Goal: Task Accomplishment & Management: Manage account settings

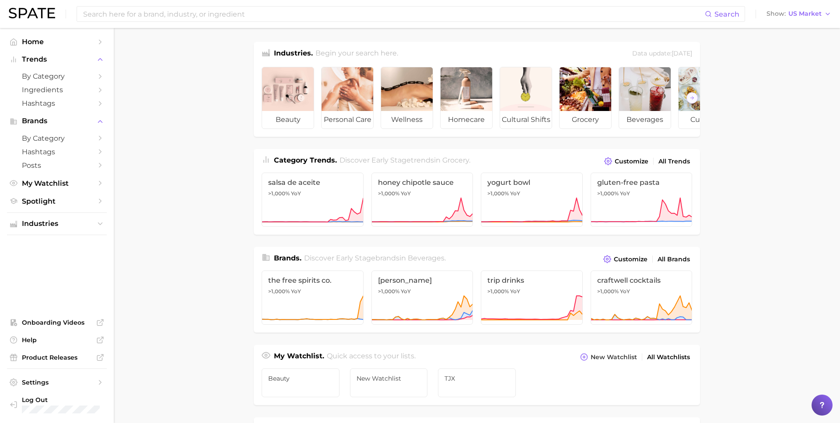
click at [195, 246] on main "Industries. Begin your search here. Data update: [DATE] beauty personal care we…" at bounding box center [477, 369] width 726 height 683
click at [224, 183] on main "Industries. Begin your search here. Data update: [DATE] beauty personal care we…" at bounding box center [477, 369] width 726 height 683
click at [183, 12] on input at bounding box center [393, 14] width 623 height 15
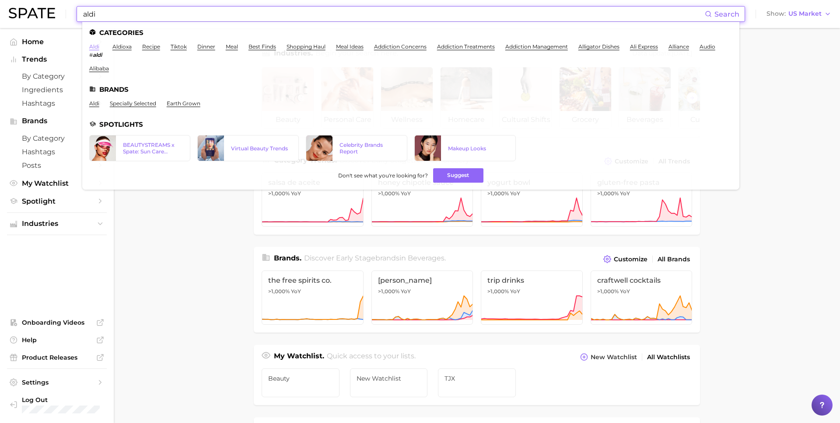
type input "aldi"
click at [97, 47] on link "aldi" at bounding box center [94, 46] width 10 height 7
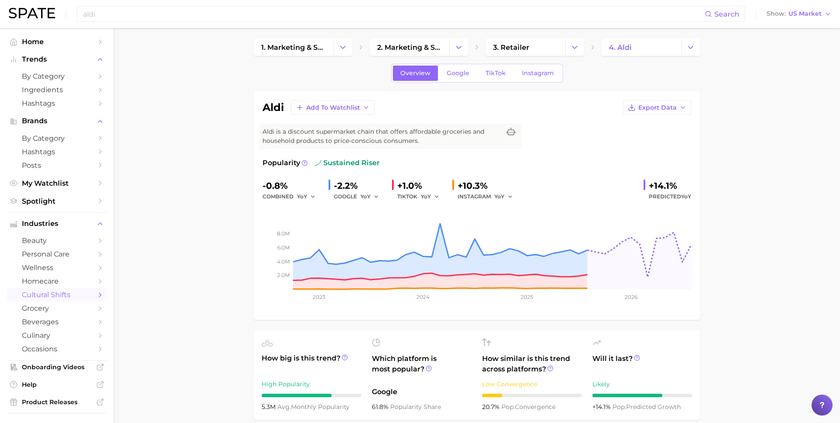
scroll to position [7, 0]
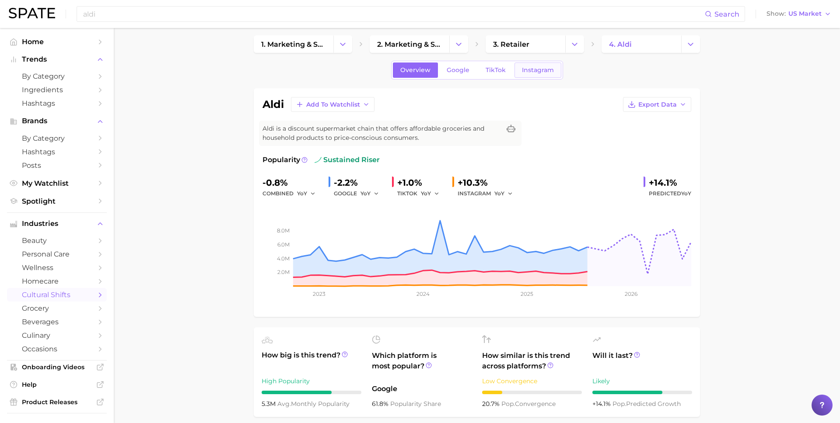
click at [522, 73] on span "Instagram" at bounding box center [538, 69] width 32 height 7
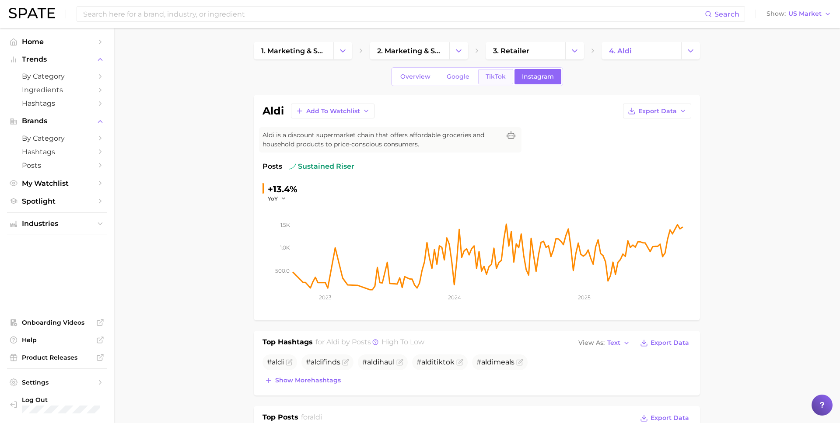
click at [494, 71] on link "TikTok" at bounding box center [495, 76] width 35 height 15
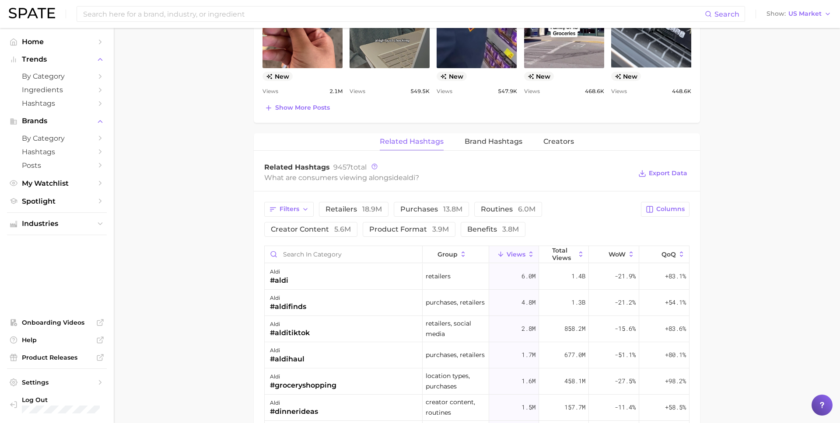
scroll to position [583, 0]
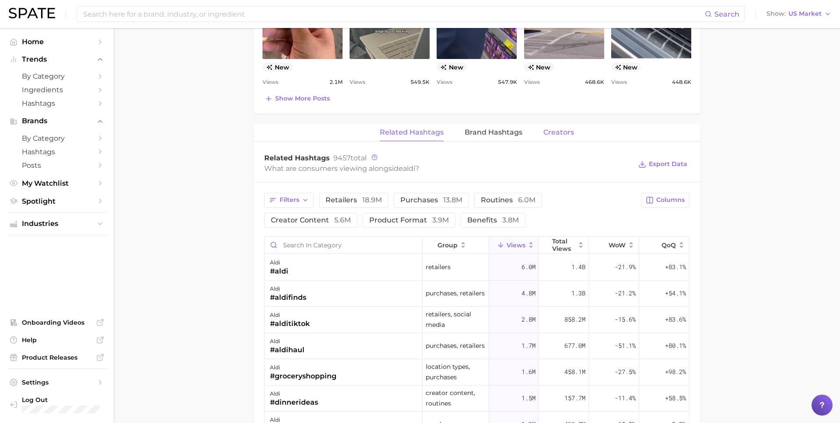
click at [552, 124] on button "Creators" at bounding box center [558, 132] width 31 height 17
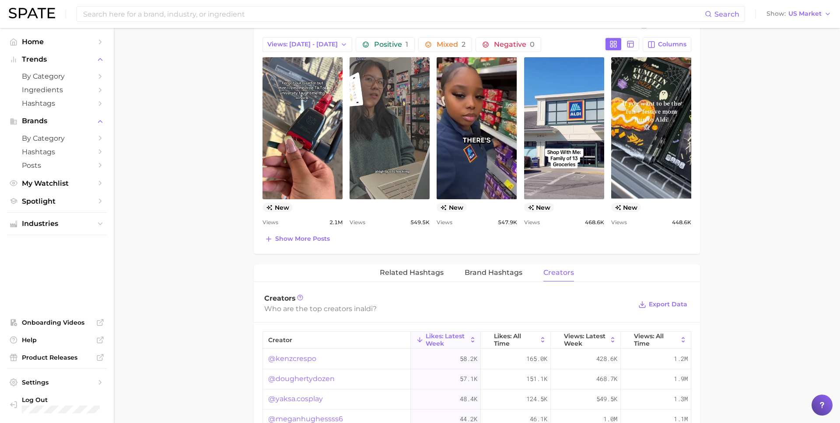
scroll to position [0, 0]
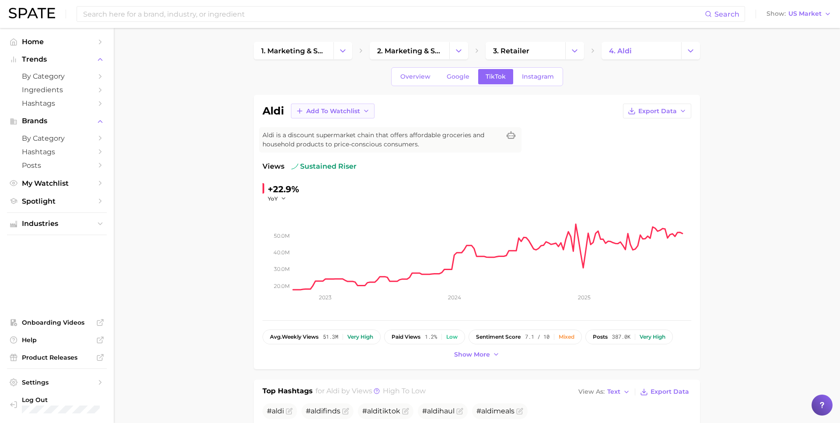
click at [305, 110] on button "Add to Watchlist" at bounding box center [333, 111] width 84 height 15
click at [322, 170] on button "New Watchlist" at bounding box center [339, 175] width 96 height 16
click at [782, 18] on span "View Watchlist" at bounding box center [800, 16] width 48 height 7
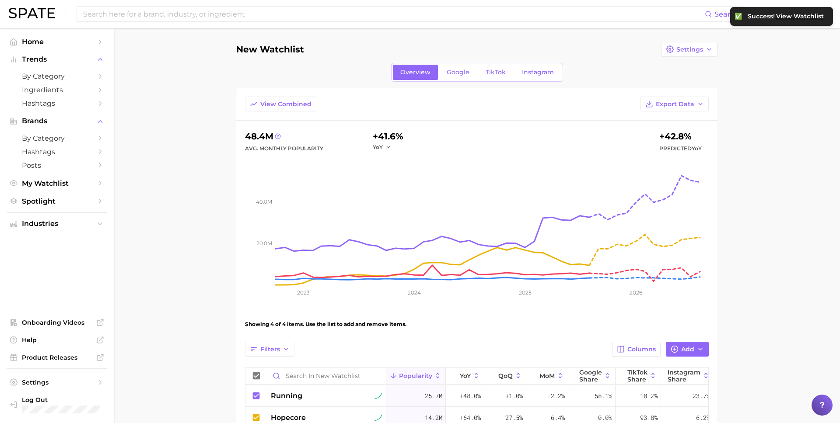
scroll to position [124, 0]
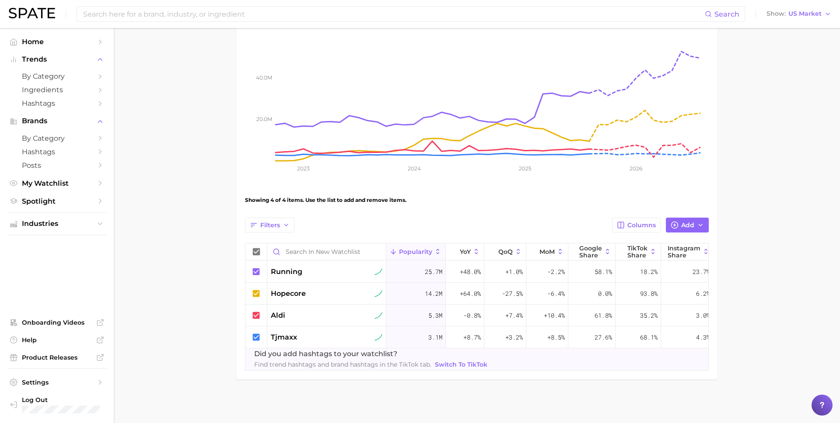
click at [767, 323] on main "New Watchlist Settings Overview Google TikTok Instagram View Combined Export Da…" at bounding box center [477, 164] width 726 height 520
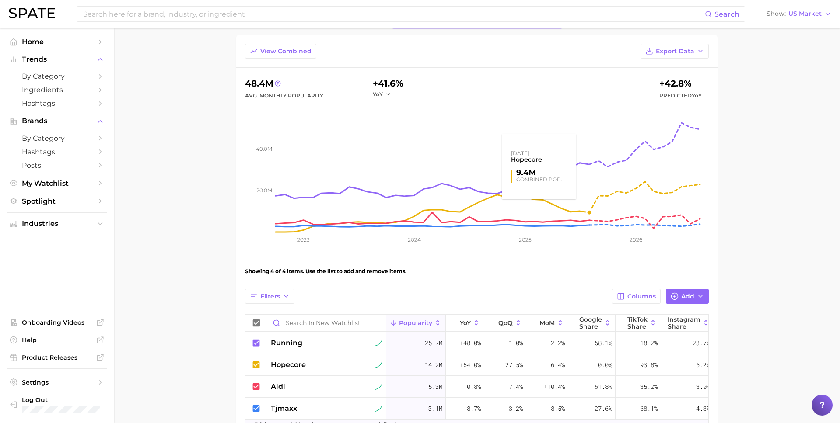
scroll to position [0, 0]
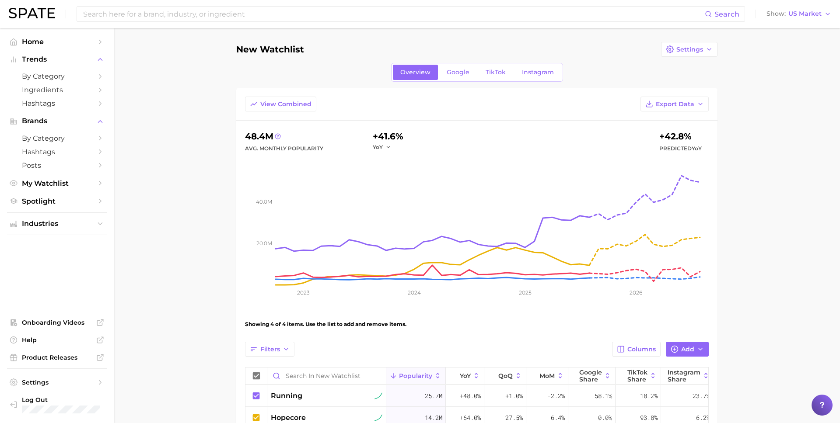
click at [196, 184] on main "New Watchlist Settings Overview Google TikTok Instagram View Combined Export Da…" at bounding box center [477, 288] width 726 height 520
click at [699, 50] on span "Settings" at bounding box center [689, 49] width 27 height 7
click at [695, 63] on span "Edit Details" at bounding box center [694, 65] width 36 height 7
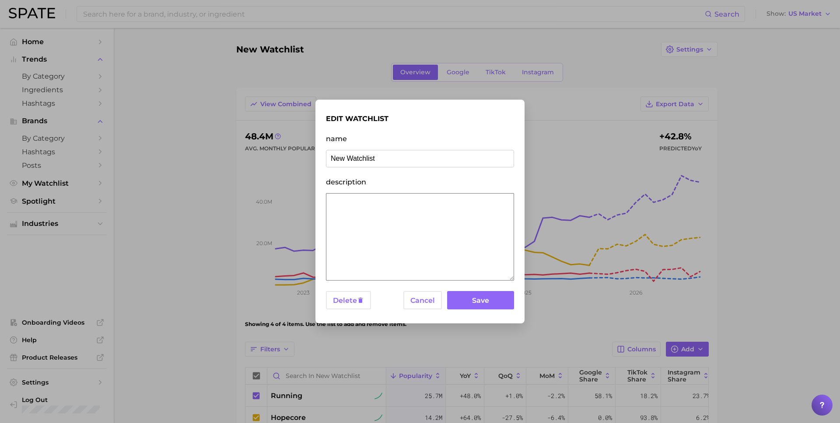
click at [353, 164] on input "New Watchlist" at bounding box center [420, 158] width 188 height 17
type input "a"
click at [419, 315] on div "edit watchlist name description Delete Cancel Save" at bounding box center [419, 212] width 209 height 224
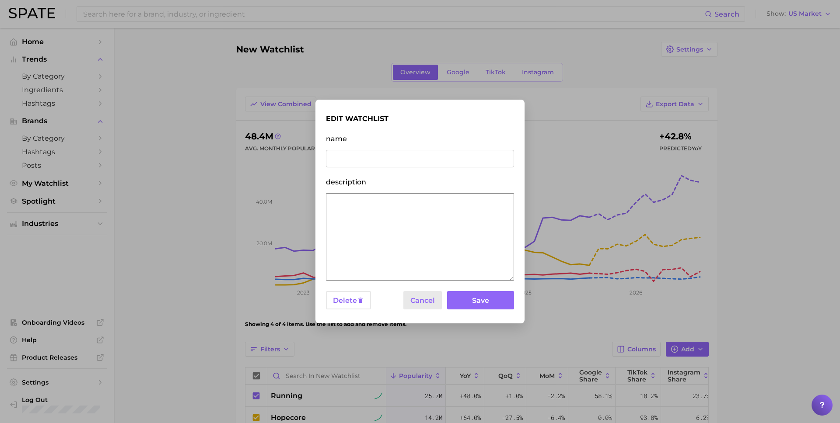
click at [419, 304] on button "Cancel" at bounding box center [422, 300] width 38 height 19
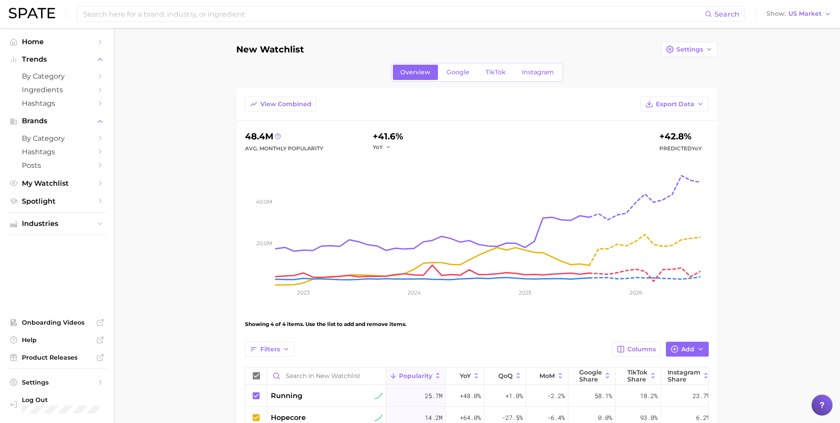
click at [159, 220] on main "New Watchlist Settings Overview Google TikTok Instagram View Combined Export Da…" at bounding box center [477, 288] width 726 height 520
click at [69, 189] on link "My Watchlist" at bounding box center [57, 184] width 100 height 14
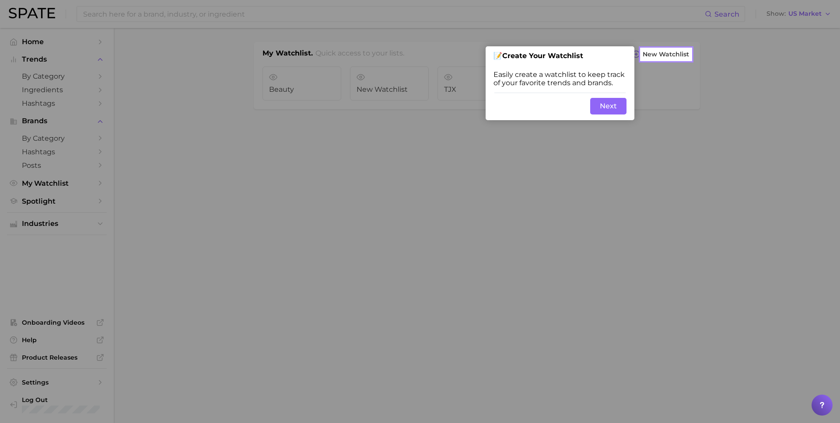
click at [606, 115] on button "Next" at bounding box center [608, 106] width 36 height 17
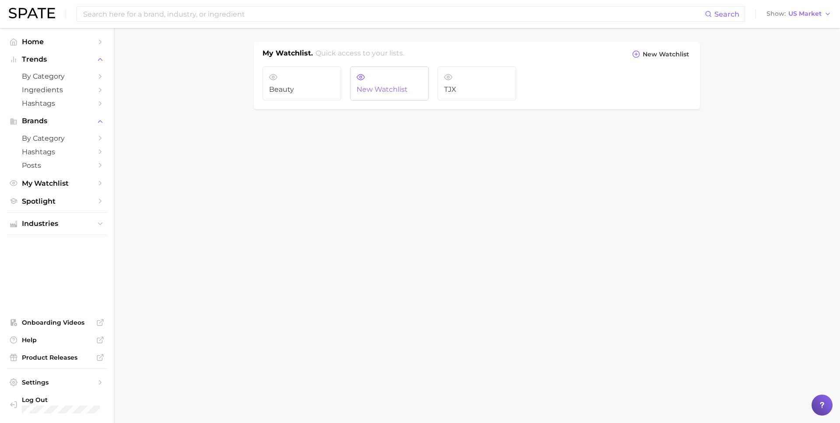
click at [372, 87] on span "New Watchlist" at bounding box center [390, 90] width 66 height 8
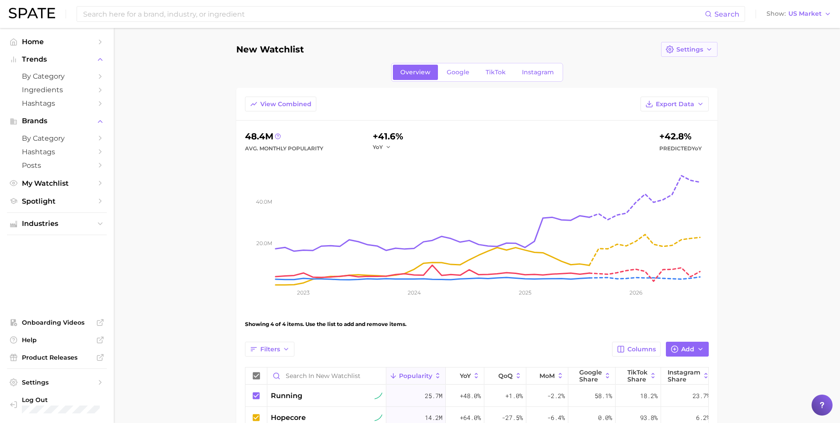
click at [689, 51] on span "Settings" at bounding box center [689, 49] width 27 height 7
click at [686, 68] on span "Edit Details" at bounding box center [694, 65] width 36 height 7
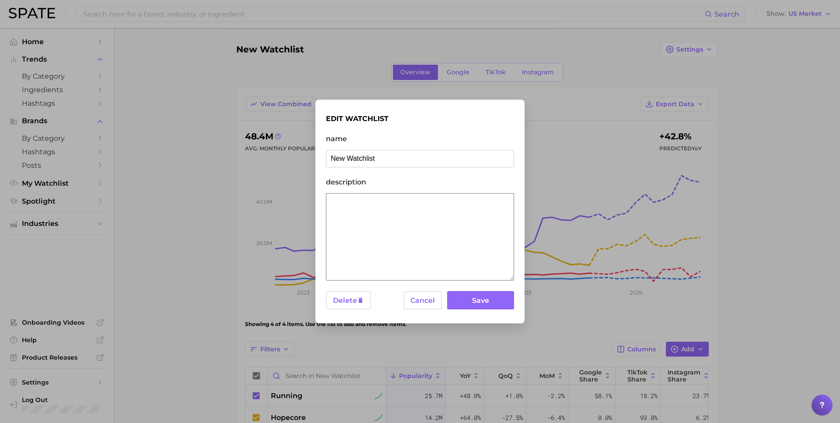
click at [361, 157] on input "New Watchlist" at bounding box center [420, 158] width 188 height 17
type input "EP Watchlist"
click at [490, 308] on button "Save" at bounding box center [480, 300] width 67 height 19
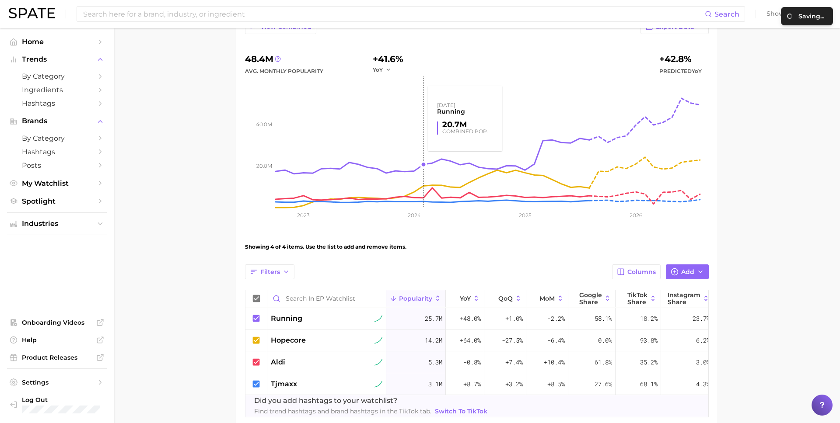
scroll to position [124, 0]
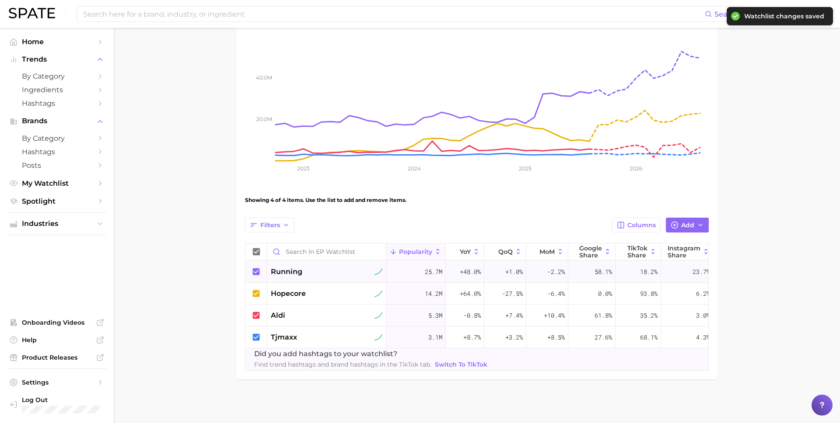
click at [255, 273] on icon at bounding box center [257, 272] width 10 height 10
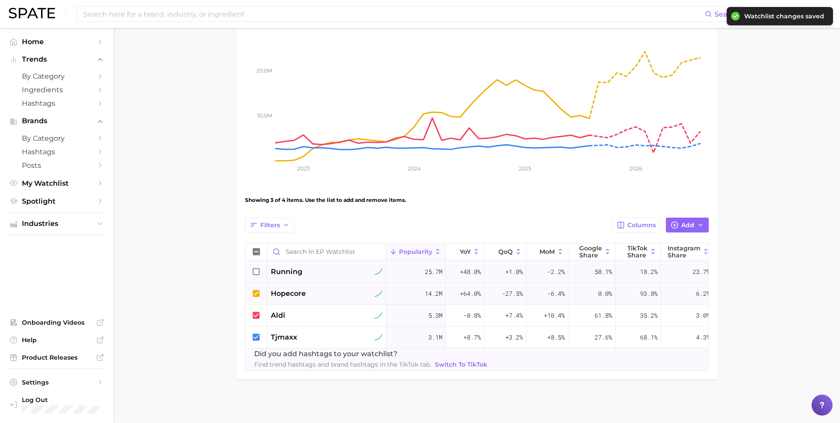
click at [255, 296] on icon at bounding box center [256, 293] width 7 height 7
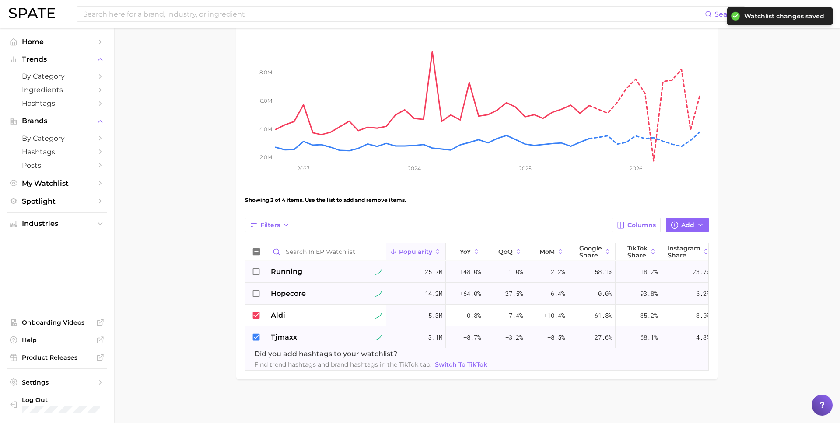
click at [259, 336] on icon at bounding box center [257, 338] width 10 height 10
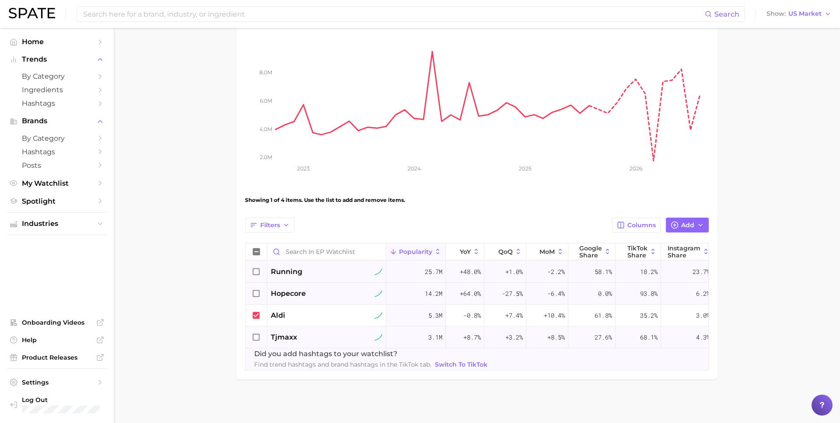
click at [348, 276] on div "running" at bounding box center [327, 272] width 112 height 10
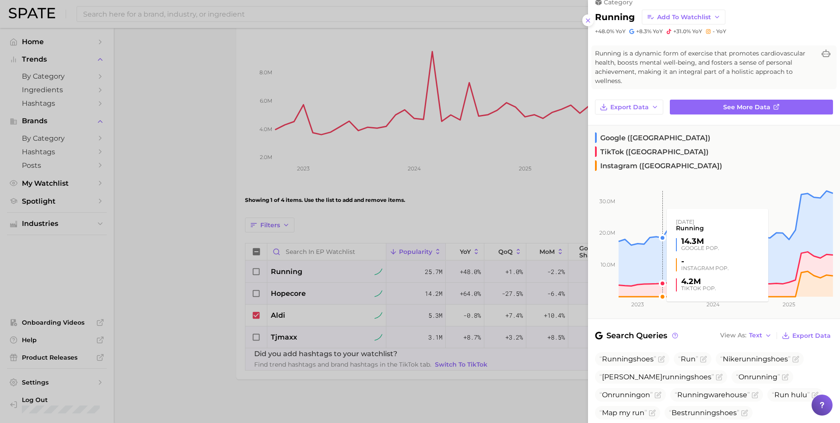
scroll to position [0, 0]
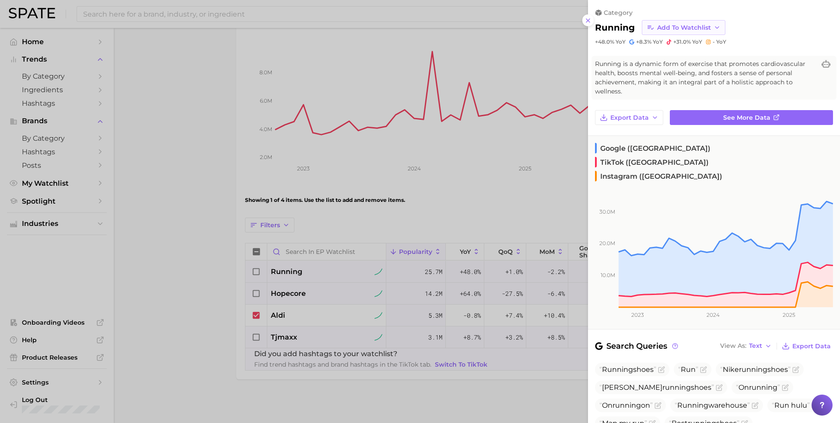
click at [700, 31] on span "Add to Watchlist" at bounding box center [684, 27] width 54 height 7
click at [701, 31] on span "Add to Watchlist" at bounding box center [684, 27] width 54 height 7
click at [650, 59] on icon at bounding box center [650, 60] width 6 height 6
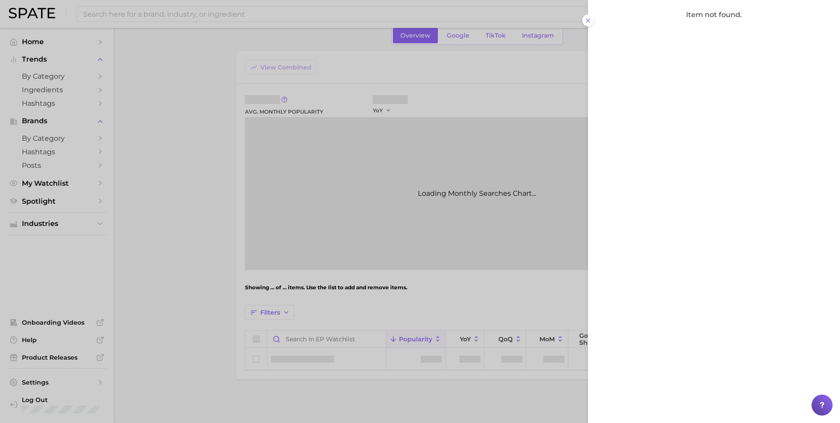
scroll to position [102, 0]
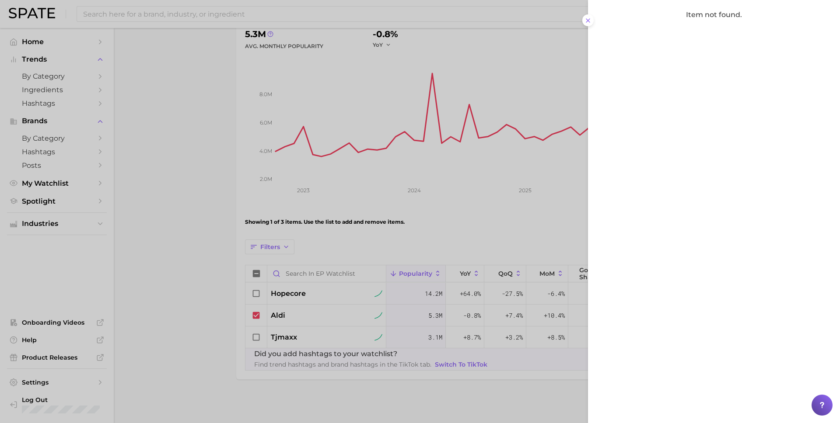
click at [200, 360] on div at bounding box center [420, 211] width 840 height 423
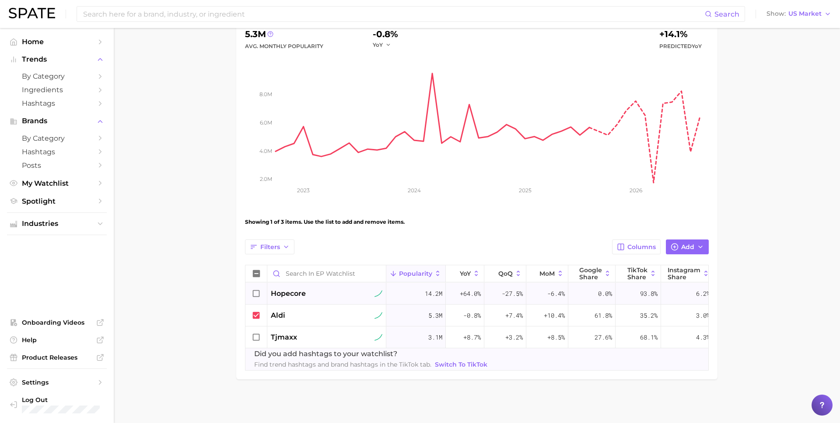
click at [300, 293] on span "hopecore" at bounding box center [288, 294] width 35 height 10
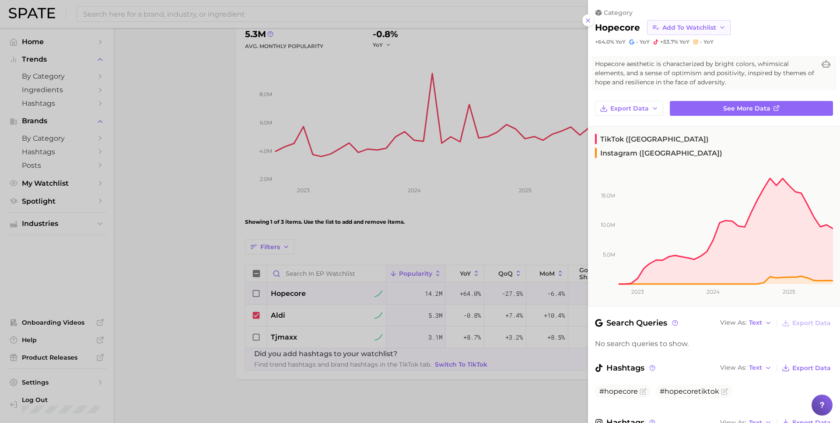
click at [685, 29] on span "Add to Watchlist" at bounding box center [689, 27] width 54 height 7
click at [675, 63] on span "EP Watchlist" at bounding box center [682, 59] width 40 height 7
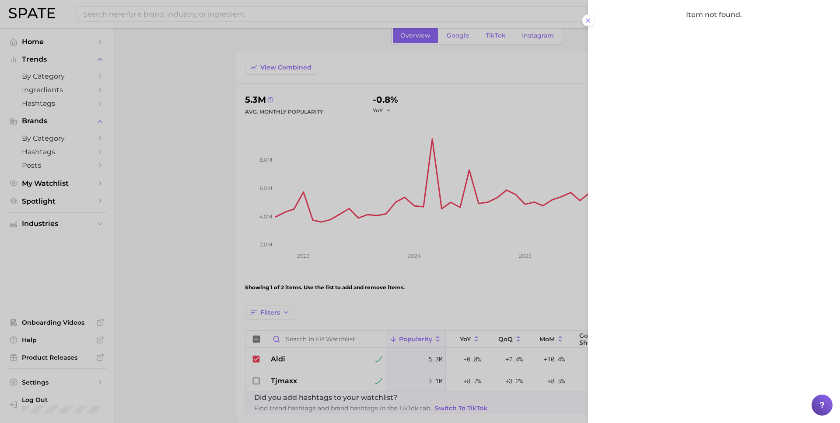
scroll to position [80, 0]
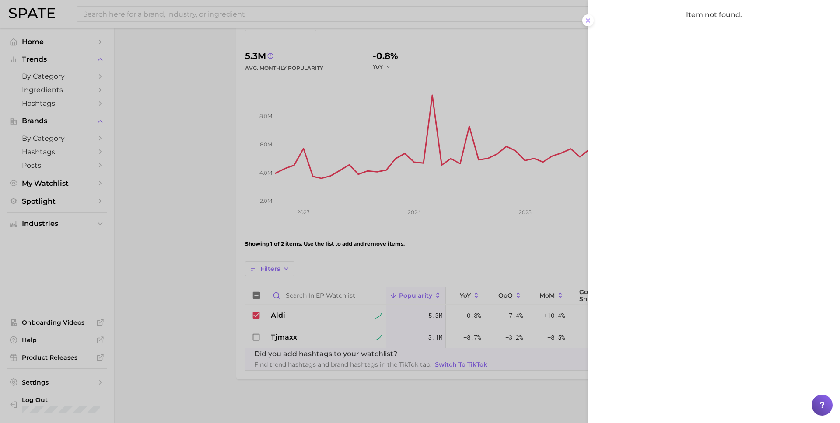
click at [435, 254] on div at bounding box center [420, 211] width 840 height 423
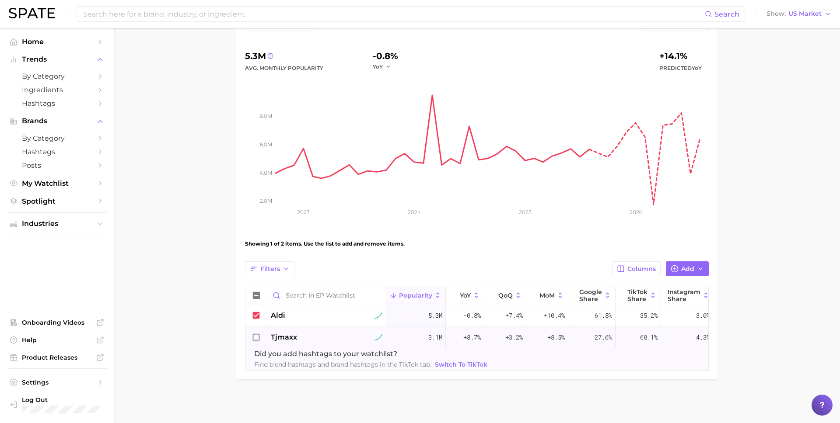
click at [314, 339] on div "tjmaxx" at bounding box center [327, 337] width 112 height 10
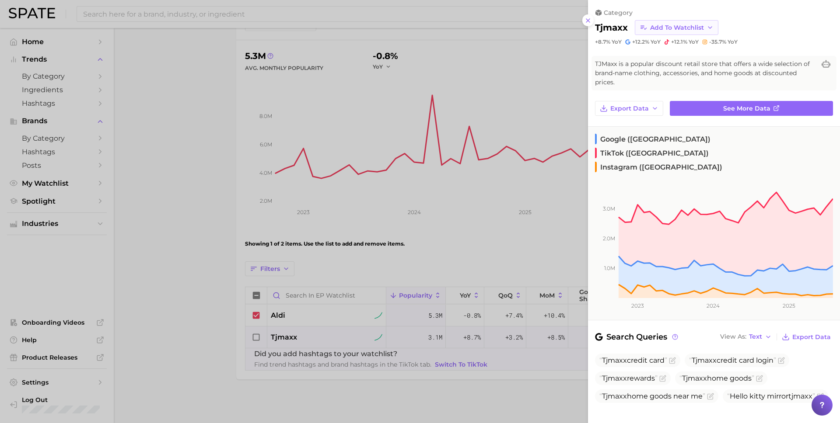
click at [676, 31] on button "Add to Watchlist" at bounding box center [677, 27] width 84 height 15
click at [675, 62] on span "EP Watchlist" at bounding box center [670, 59] width 40 height 7
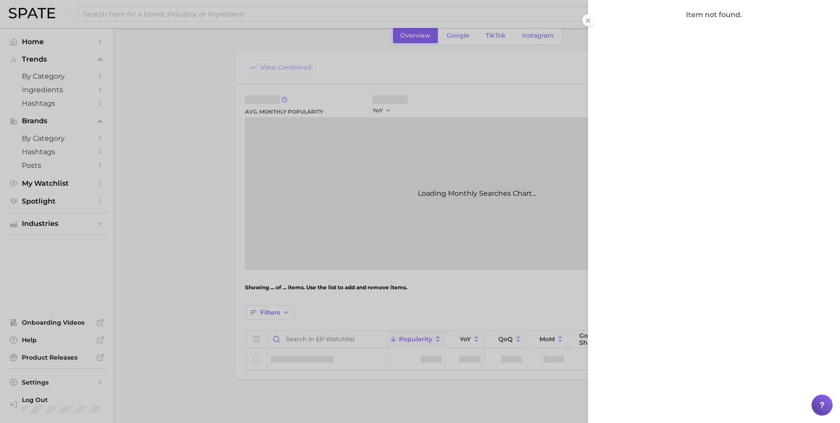
scroll to position [59, 0]
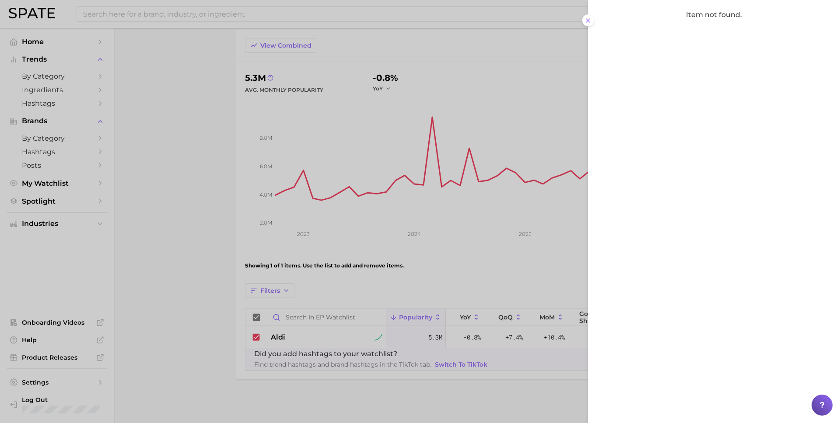
click at [433, 285] on div at bounding box center [420, 211] width 840 height 423
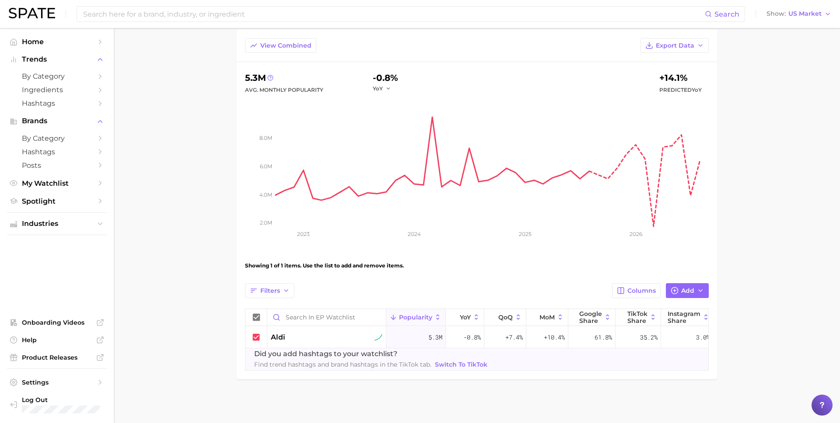
click at [184, 70] on main "EP Watchlist Settings Overview Google TikTok Instagram View Combined Export Dat…" at bounding box center [477, 196] width 726 height 454
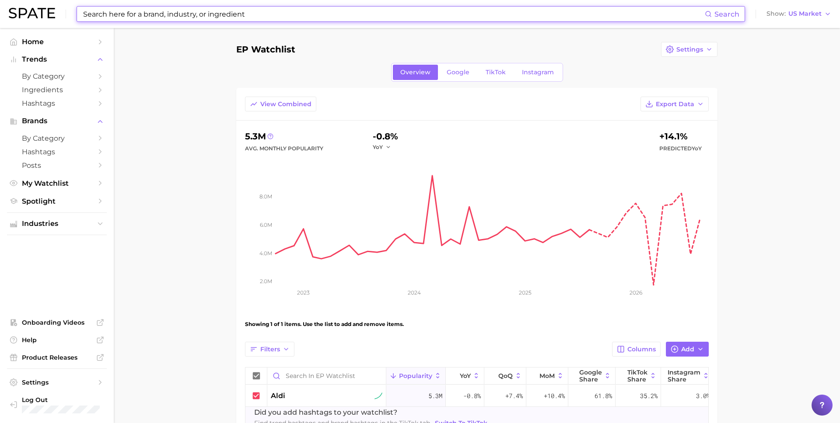
click at [194, 14] on input at bounding box center [393, 14] width 623 height 15
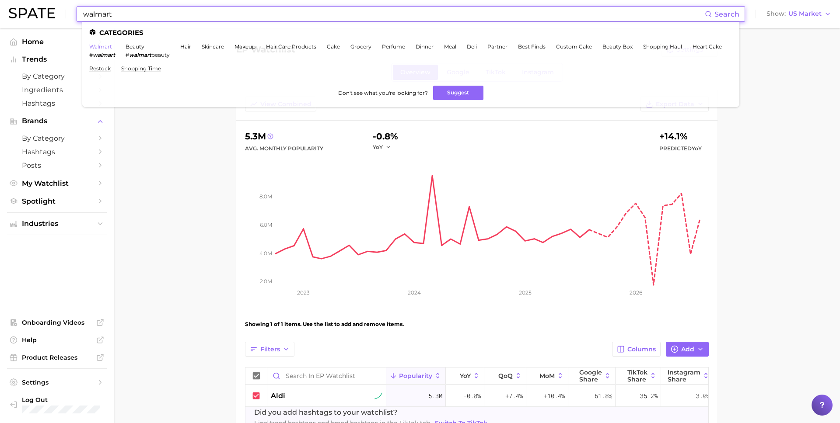
type input "walmart"
click at [105, 45] on link "walmart" at bounding box center [100, 46] width 23 height 7
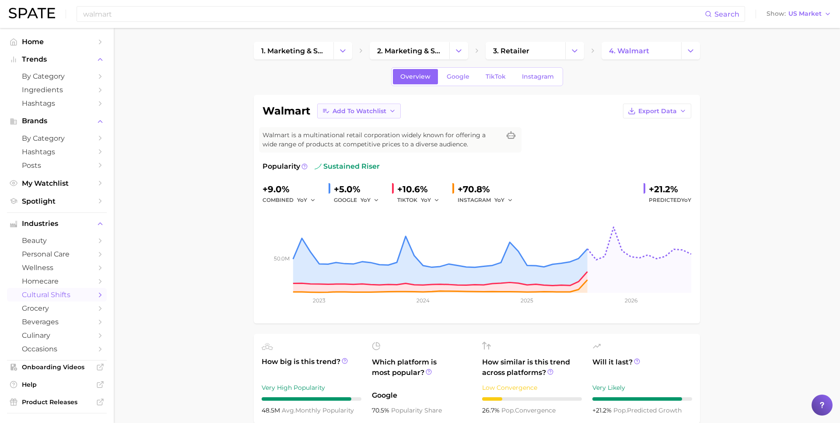
click at [348, 112] on span "Add to Watchlist" at bounding box center [359, 111] width 54 height 7
click at [325, 171] on icon at bounding box center [326, 175] width 8 height 8
click at [333, 110] on span "Add to Watchlist" at bounding box center [359, 111] width 54 height 7
click at [326, 144] on icon at bounding box center [326, 144] width 8 height 8
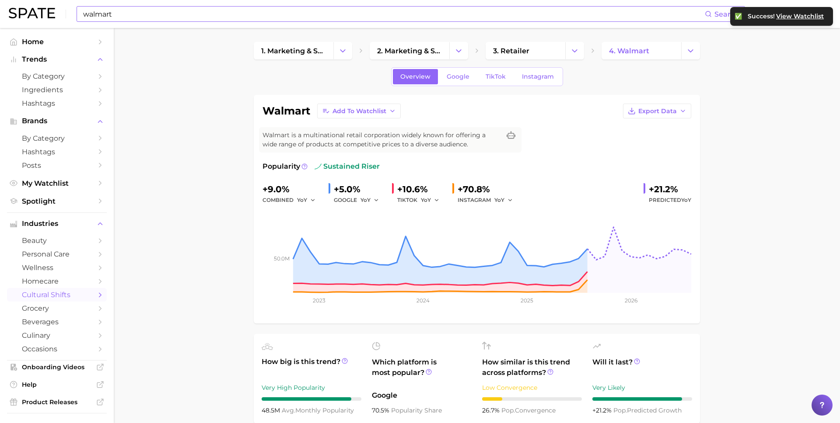
click at [199, 13] on input "walmart" at bounding box center [393, 14] width 623 height 15
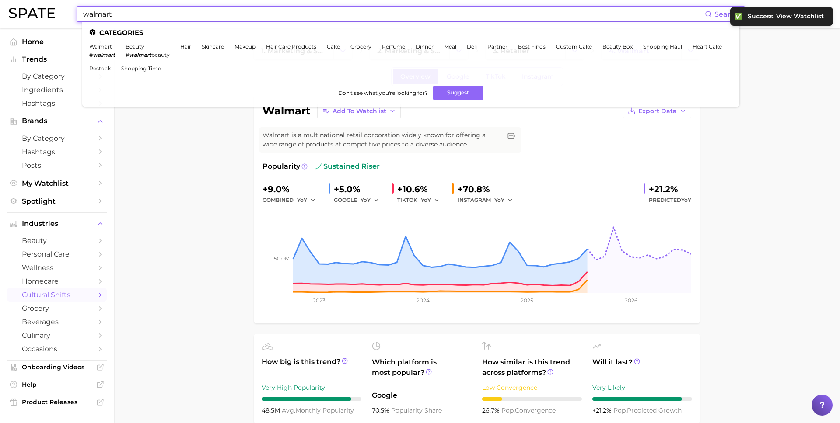
click at [199, 13] on input "walmart" at bounding box center [393, 14] width 623 height 15
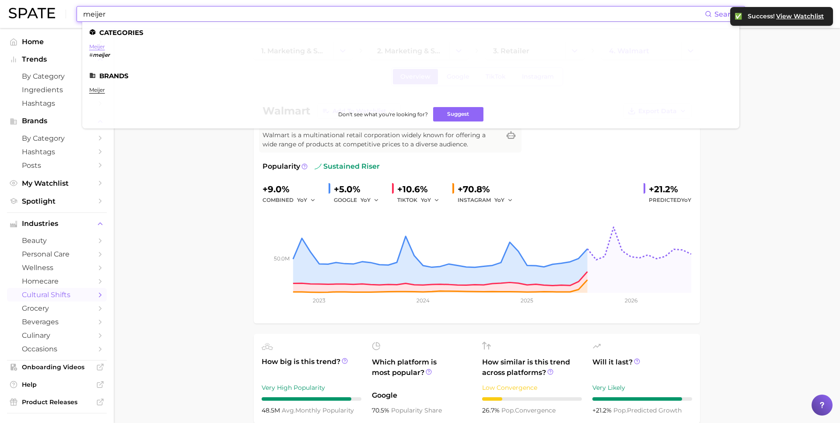
click at [100, 48] on link "meijer" at bounding box center [97, 46] width 16 height 7
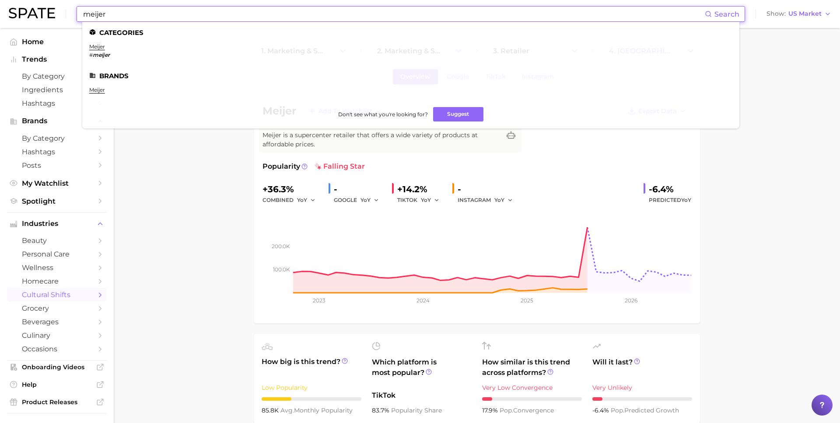
click at [154, 15] on input "meijer" at bounding box center [393, 14] width 623 height 15
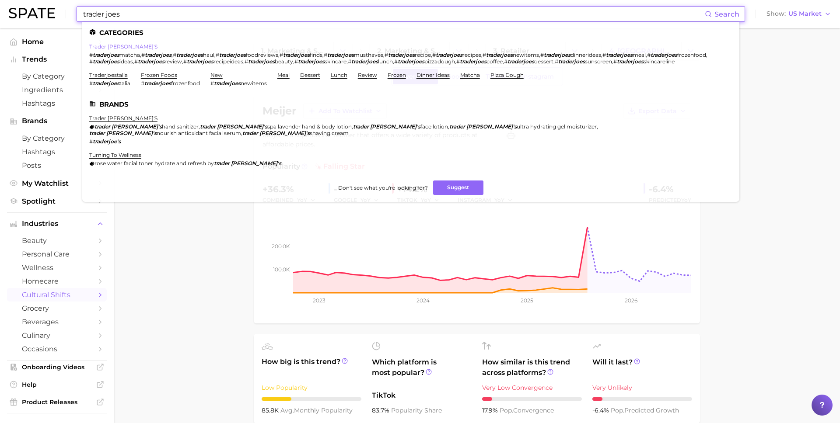
click at [106, 46] on link "trader [PERSON_NAME]'s" at bounding box center [123, 46] width 68 height 7
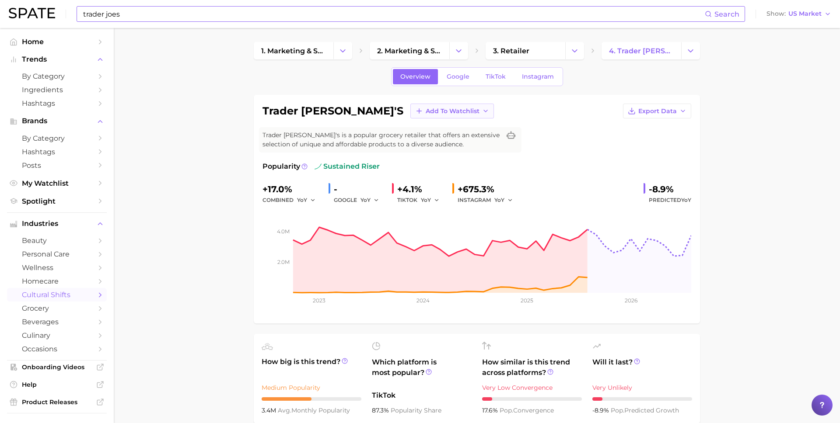
click at [426, 112] on span "Add to Watchlist" at bounding box center [453, 111] width 54 height 7
click at [425, 140] on span "EP Watchlist" at bounding box center [445, 143] width 40 height 7
click at [173, 14] on input "trader joes" at bounding box center [393, 14] width 623 height 15
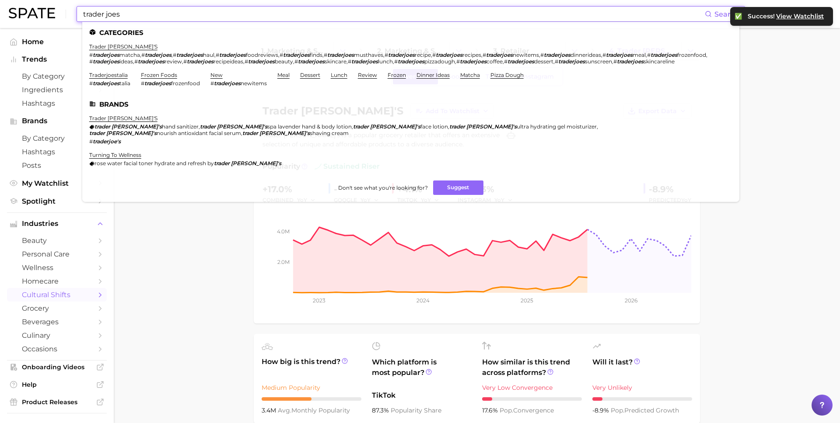
click at [173, 14] on input "trader joes" at bounding box center [393, 14] width 623 height 15
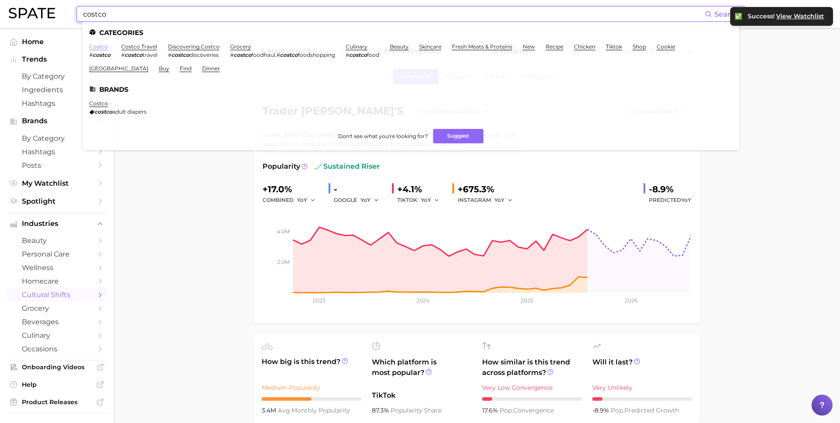
click at [99, 46] on link "costco" at bounding box center [98, 46] width 19 height 7
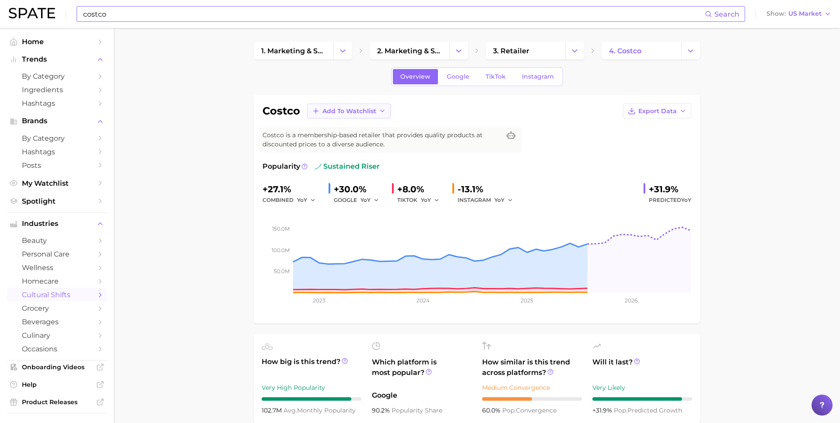
click at [359, 112] on span "Add to Watchlist" at bounding box center [349, 111] width 54 height 7
click at [351, 144] on span "EP Watchlist" at bounding box center [342, 143] width 40 height 7
click at [197, 10] on input "costco" at bounding box center [393, 14] width 623 height 15
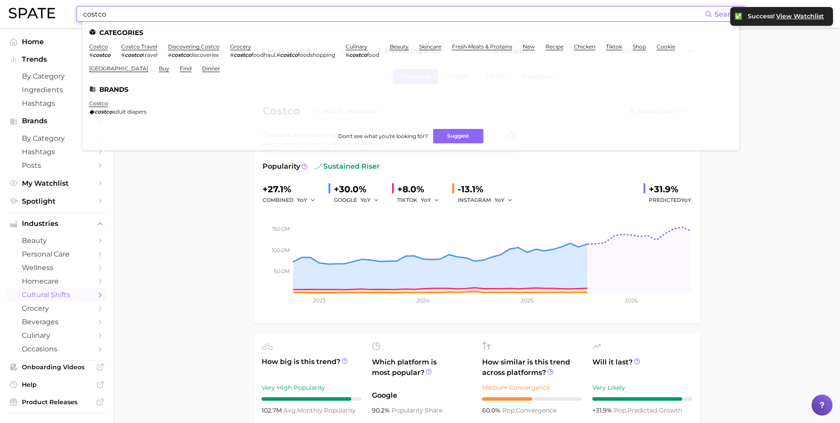
click at [197, 10] on input "costco" at bounding box center [393, 14] width 623 height 15
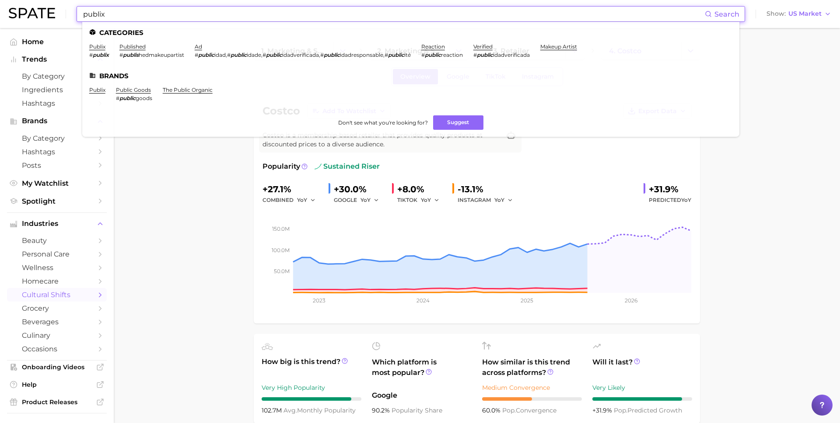
type input "publix"
click at [98, 93] on li "publix" at bounding box center [97, 94] width 16 height 15
click at [98, 90] on link "publix" at bounding box center [97, 90] width 16 height 7
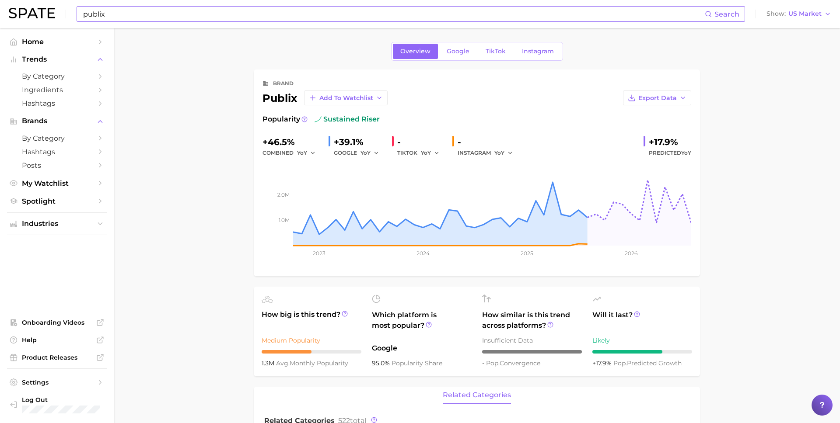
click at [181, 15] on input "publix" at bounding box center [393, 14] width 623 height 15
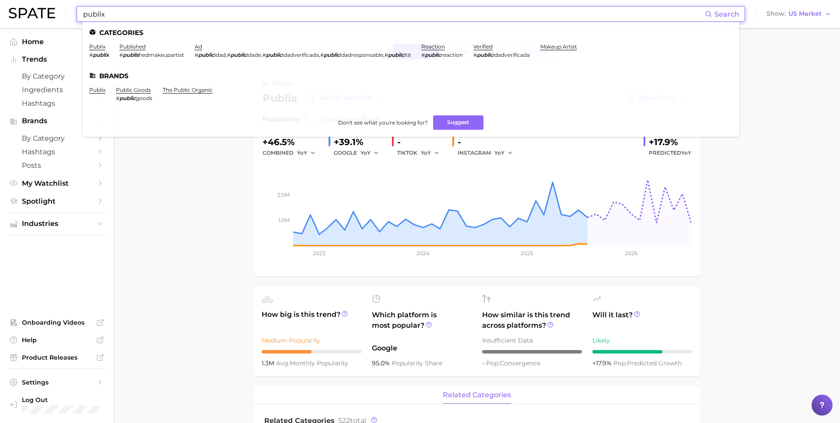
click at [181, 15] on input "publix" at bounding box center [393, 14] width 623 height 15
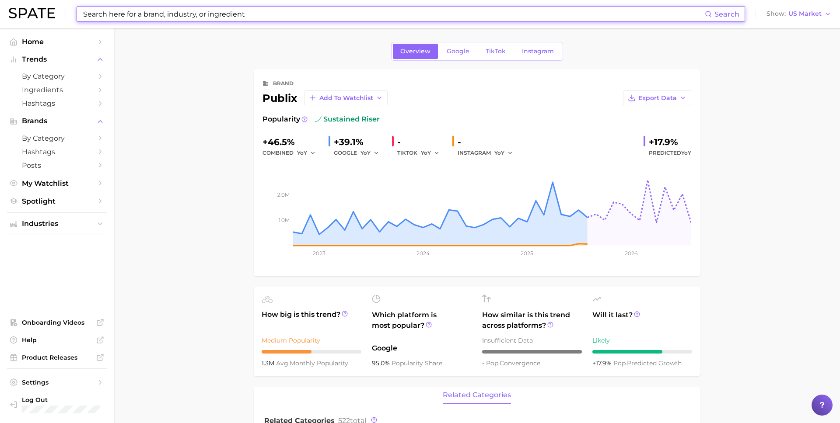
click at [205, 10] on input at bounding box center [393, 14] width 623 height 15
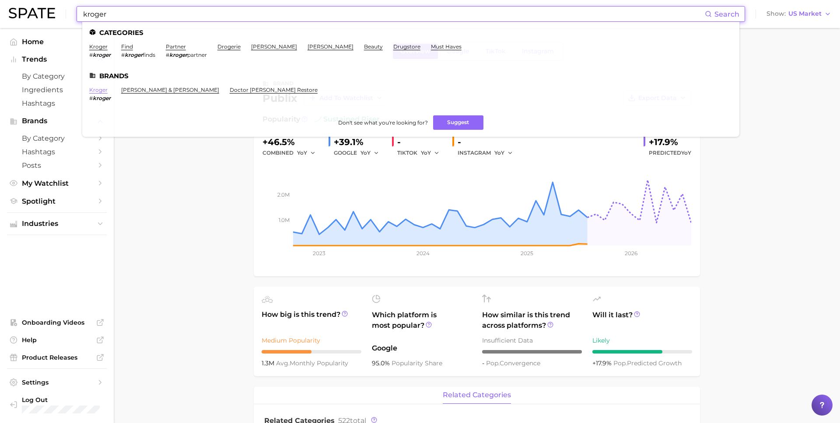
click at [103, 88] on link "kroger" at bounding box center [98, 90] width 18 height 7
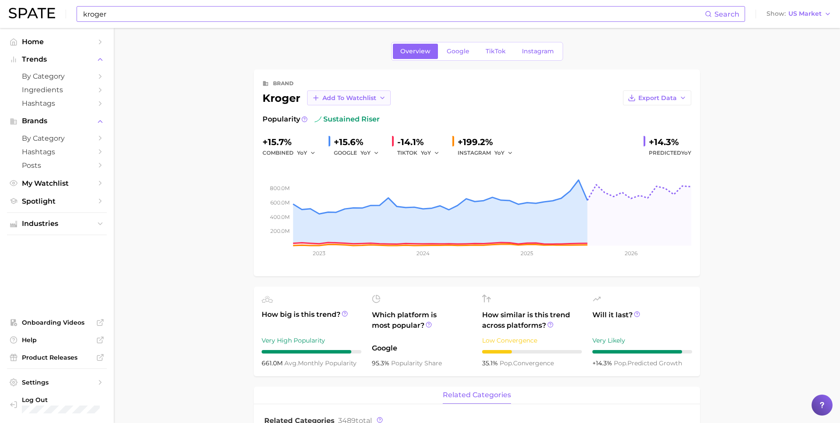
click at [374, 93] on button "Add to Watchlist" at bounding box center [349, 98] width 84 height 15
click at [355, 129] on span "EP Watchlist" at bounding box center [342, 130] width 40 height 7
click at [192, 12] on input "kroger" at bounding box center [393, 14] width 623 height 15
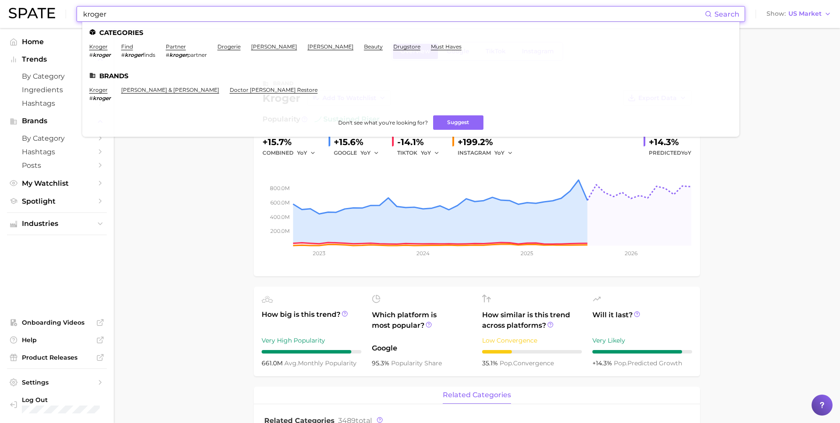
click at [192, 12] on input "kroger" at bounding box center [393, 14] width 623 height 15
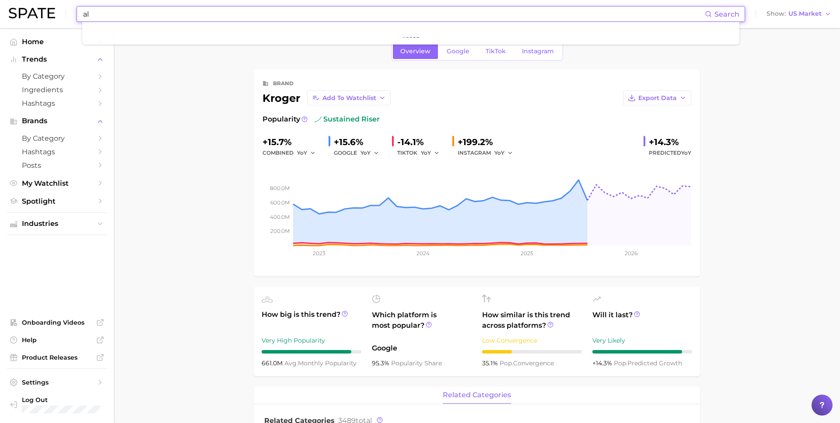
type input "a"
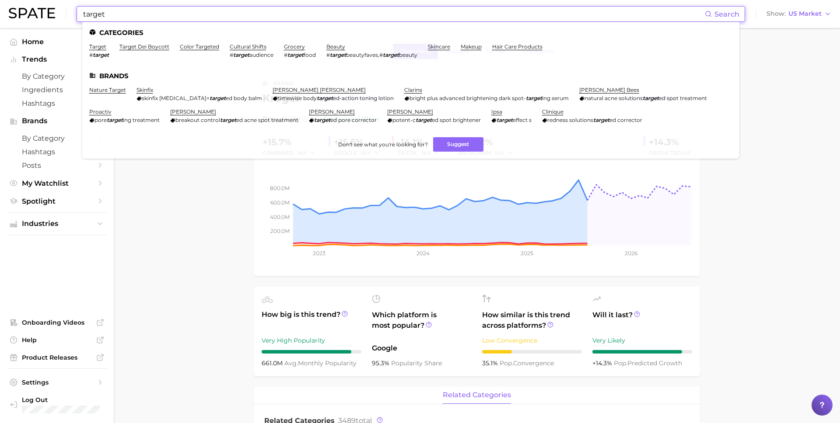
type input "target"
click at [96, 50] on li "target # target" at bounding box center [99, 50] width 20 height 15
click at [98, 45] on link "target" at bounding box center [97, 46] width 17 height 7
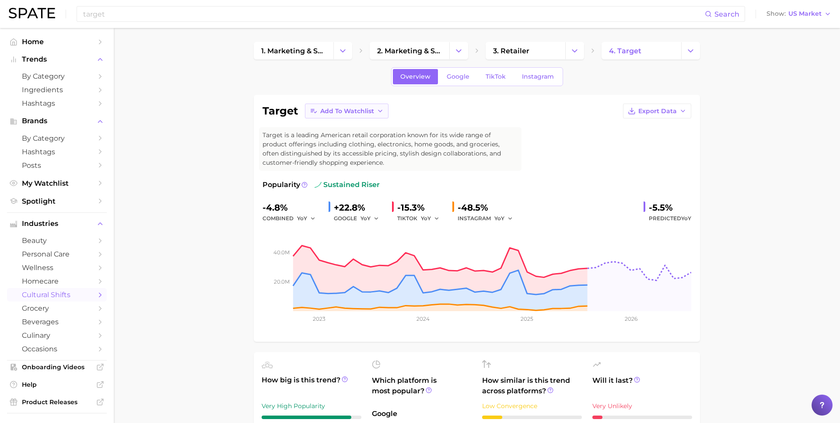
click at [368, 114] on span "Add to Watchlist" at bounding box center [347, 111] width 54 height 7
click at [321, 172] on span "TJX" at bounding box center [325, 174] width 10 height 7
click at [331, 108] on span "Add to Watchlist" at bounding box center [347, 111] width 54 height 7
click at [332, 141] on span "EP Watchlist" at bounding box center [340, 143] width 40 height 7
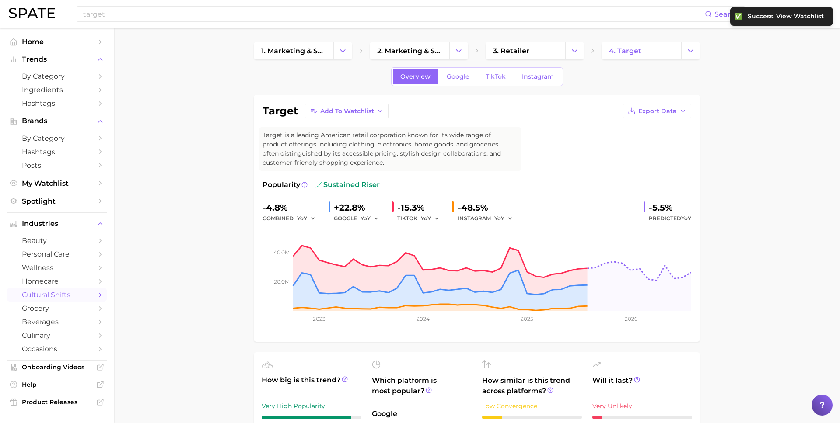
click at [175, 17] on input "target" at bounding box center [393, 14] width 623 height 15
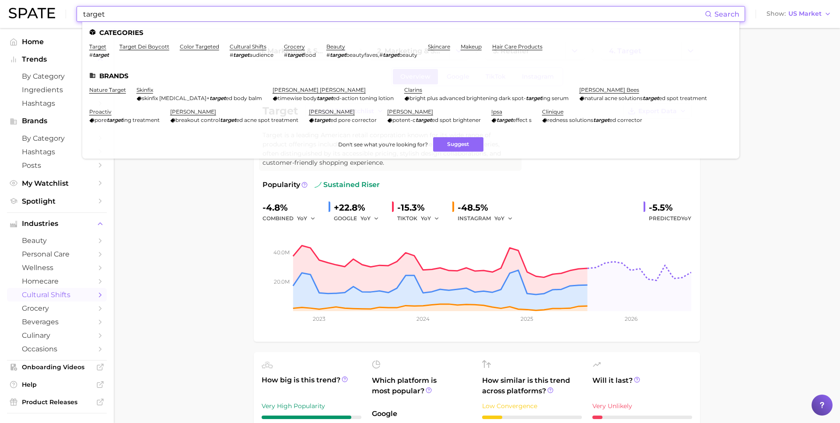
click at [175, 17] on input "target" at bounding box center [393, 14] width 623 height 15
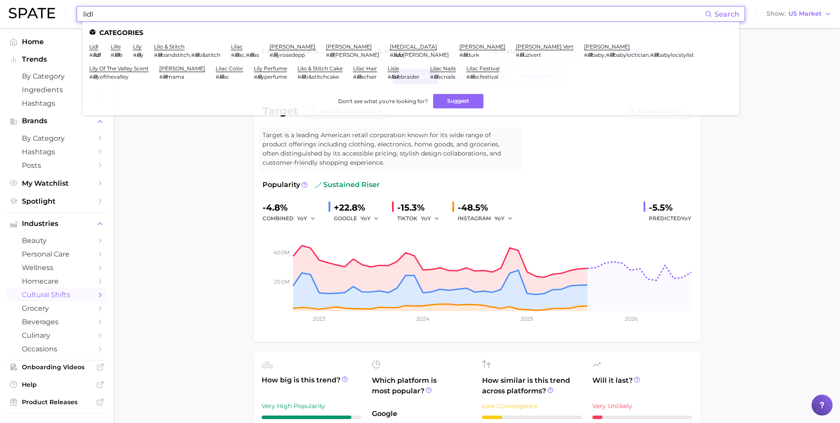
type input "lidl"
click at [90, 50] on li "lidl # lidl" at bounding box center [94, 50] width 11 height 15
click at [94, 48] on link "lidl" at bounding box center [93, 46] width 9 height 7
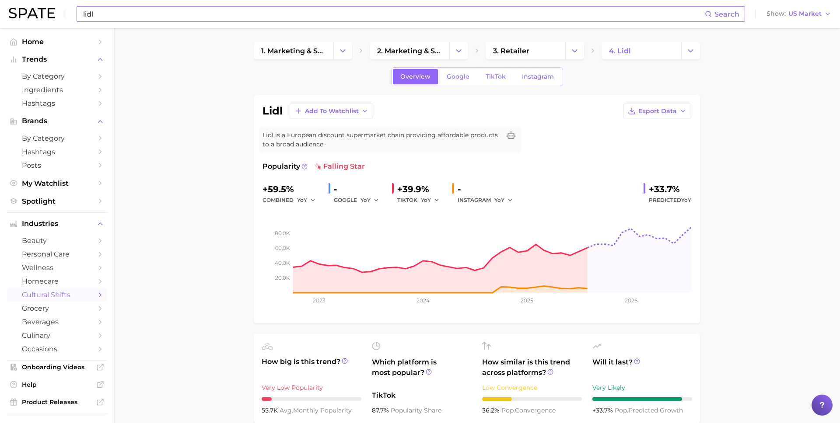
click at [364, 103] on div "lidl Add to Watchlist Export Data Lidl is a European discount supermarket chain…" at bounding box center [477, 209] width 446 height 229
click at [364, 110] on icon "button" at bounding box center [364, 111] width 7 height 7
click at [353, 140] on button "EP Watchlist" at bounding box center [338, 144] width 96 height 16
click at [54, 187] on span "My Watchlist" at bounding box center [57, 183] width 70 height 8
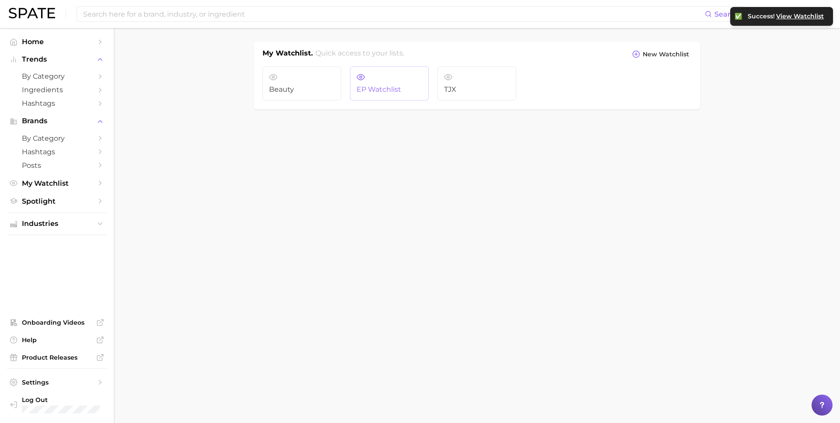
click at [367, 81] on link "EP Watchlist" at bounding box center [389, 83] width 79 height 34
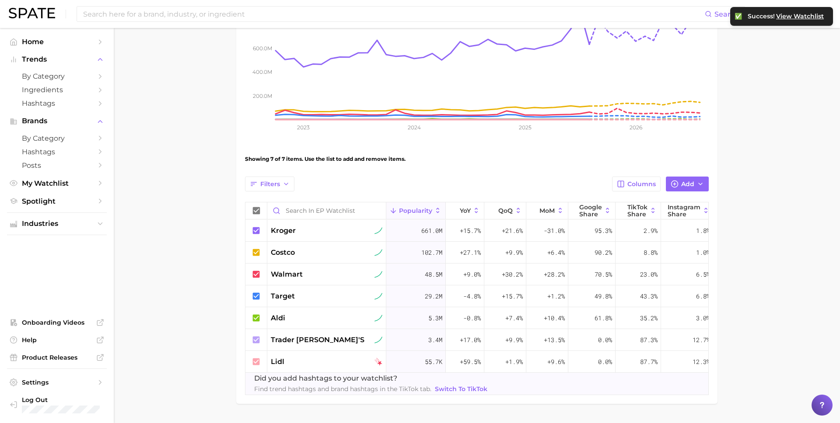
scroll to position [190, 0]
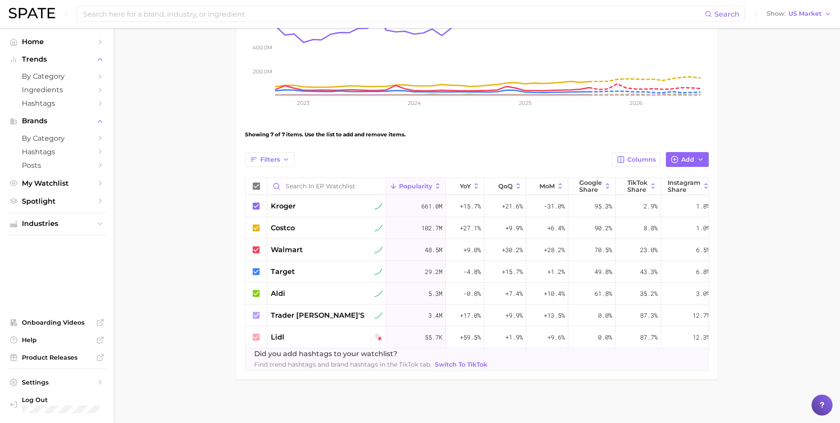
click at [759, 270] on main "EP Watchlist Settings Overview Google TikTok Instagram View Combined Export Dat…" at bounding box center [477, 130] width 726 height 585
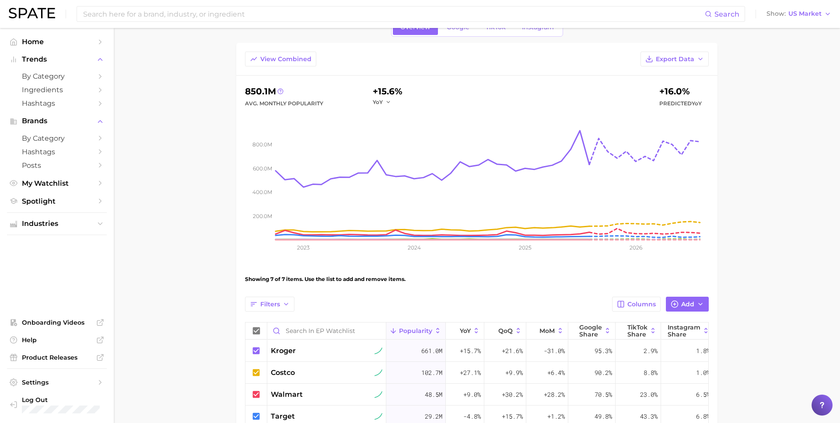
scroll to position [0, 0]
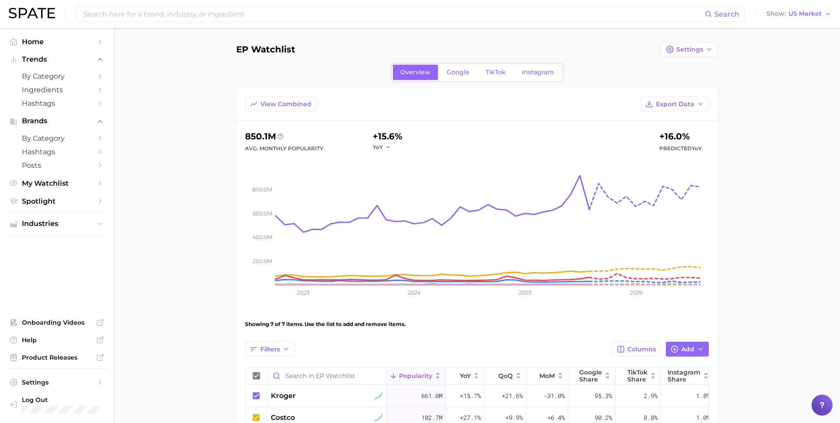
click at [759, 270] on main "EP Watchlist Settings Overview Google TikTok Instagram View Combined Export Dat…" at bounding box center [477, 320] width 726 height 585
click at [761, 237] on main "EP Watchlist Settings Overview Google TikTok Instagram View Combined Export Dat…" at bounding box center [477, 320] width 726 height 585
click at [495, 72] on span "TikTok" at bounding box center [496, 72] width 20 height 7
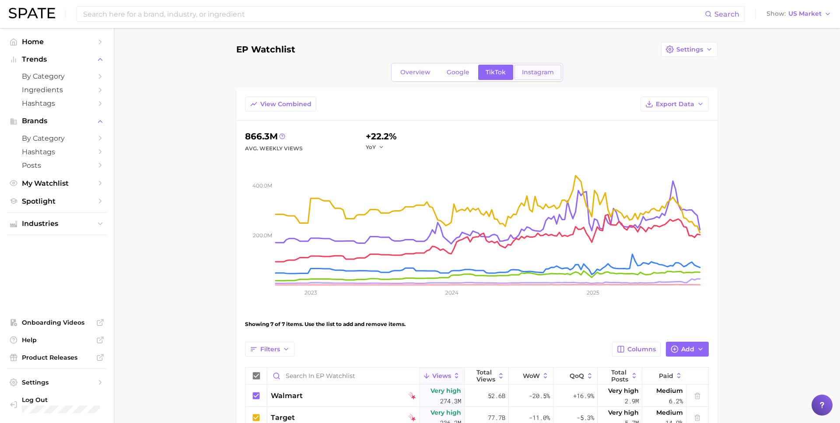
click at [537, 75] on span "Instagram" at bounding box center [538, 72] width 32 height 7
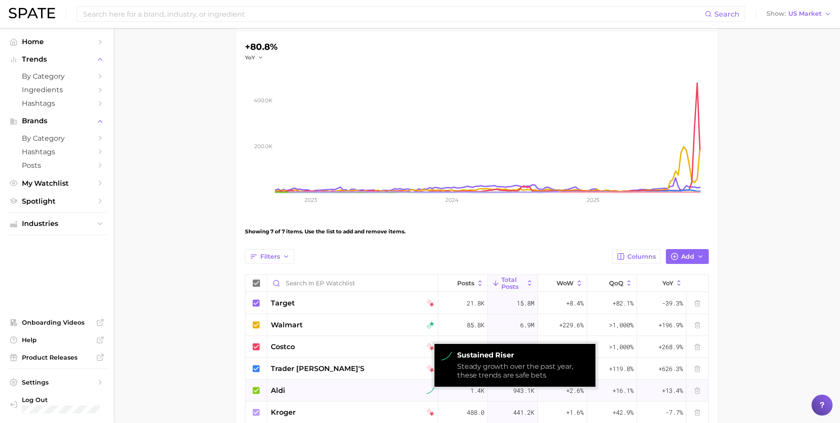
scroll to position [91, 0]
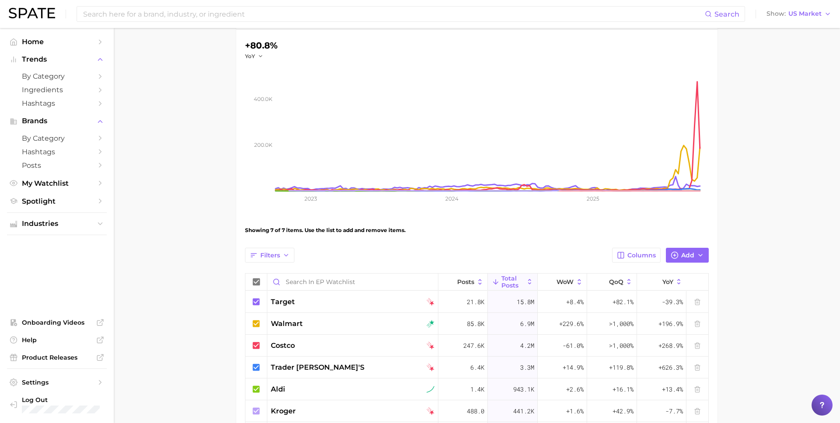
click at [496, 224] on div "Showing 7 of 7 items. Use the list to add and remove items." at bounding box center [477, 230] width 464 height 24
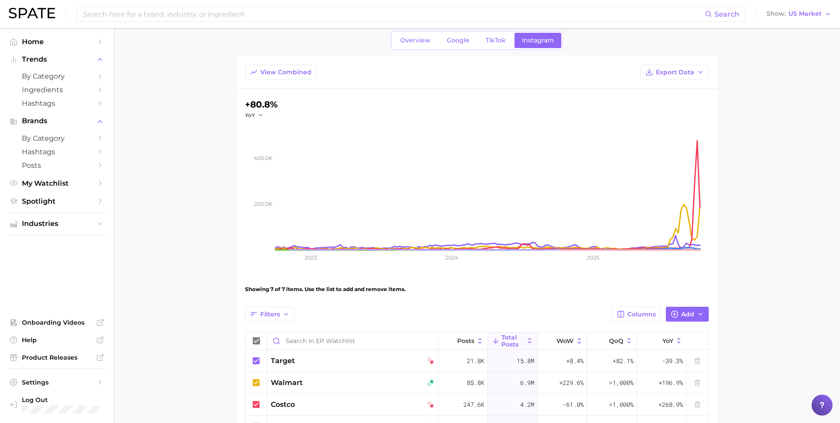
scroll to position [16, 0]
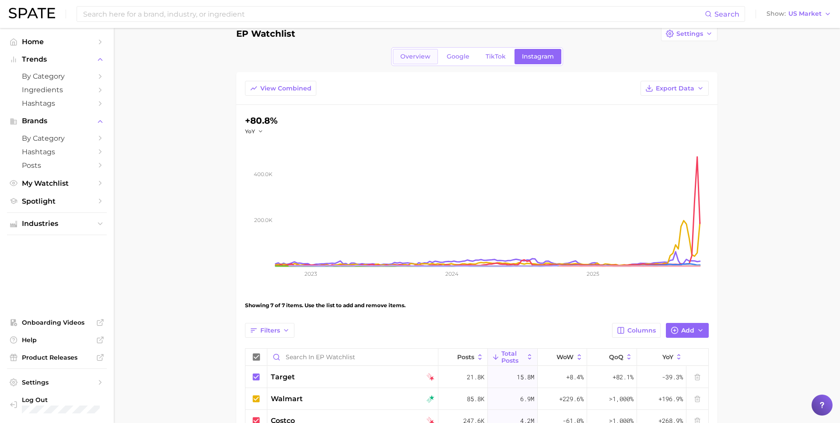
click at [428, 64] on link "Overview" at bounding box center [415, 56] width 45 height 15
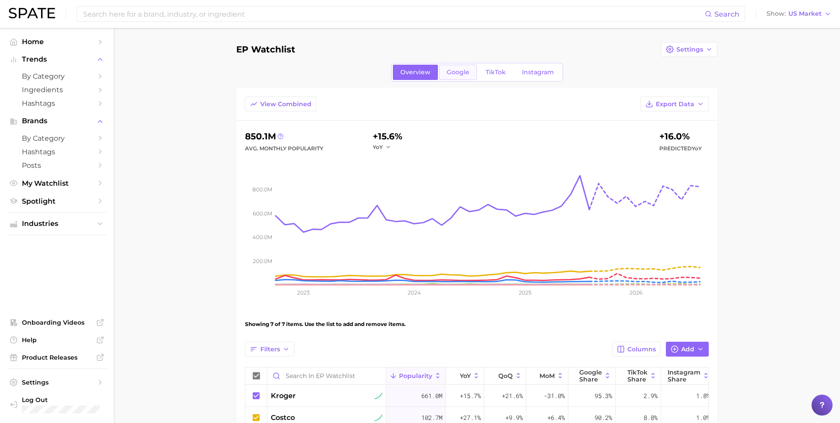
click at [456, 75] on span "Google" at bounding box center [458, 72] width 23 height 7
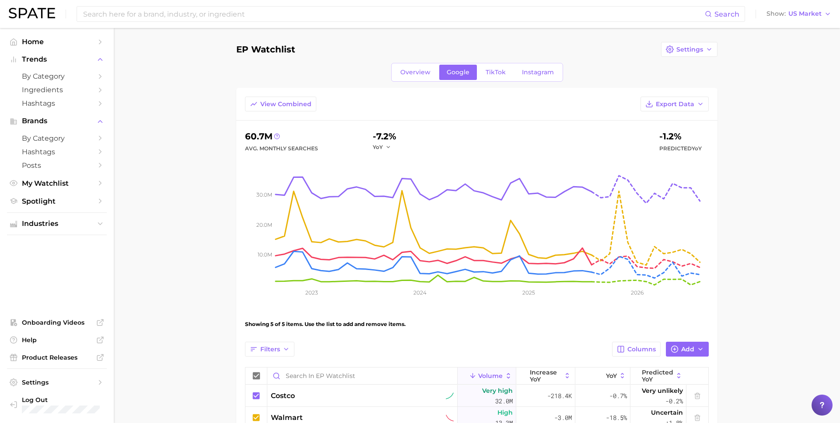
click at [179, 137] on main "EP Watchlist Settings Overview Google TikTok Instagram View Combined Export Dat…" at bounding box center [477, 320] width 726 height 585
